Goal: Transaction & Acquisition: Subscribe to service/newsletter

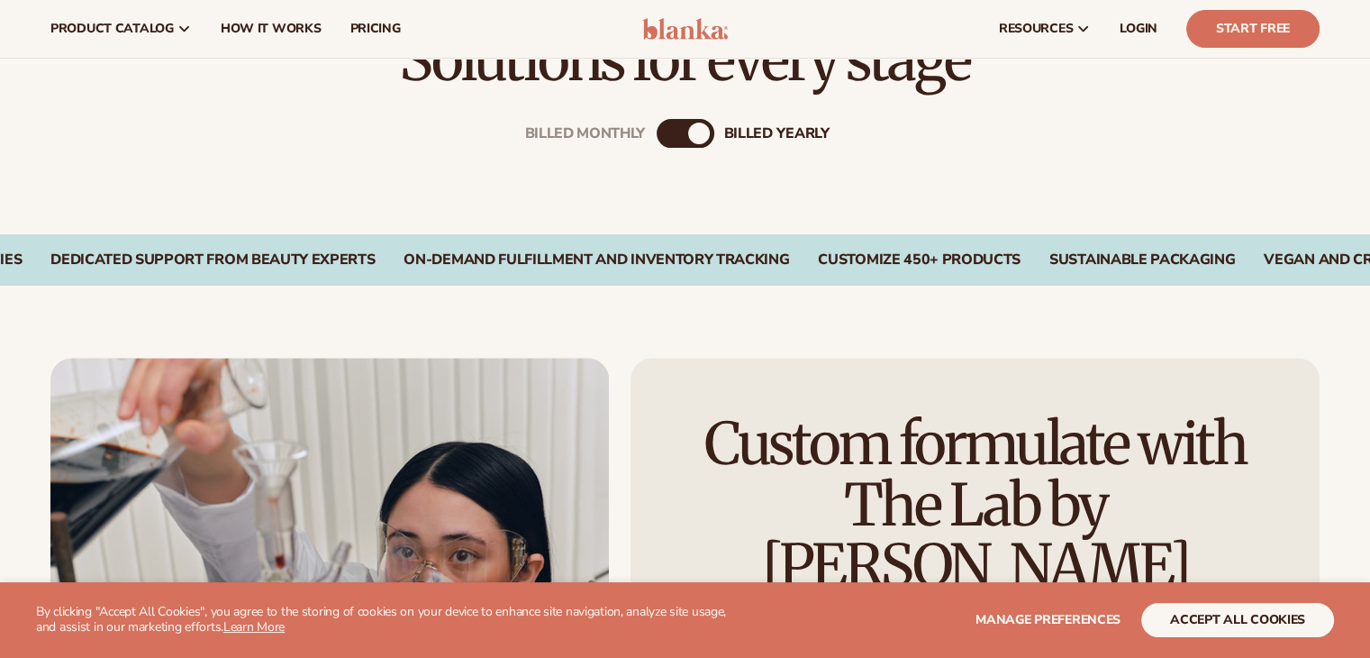
scroll to position [602, 0]
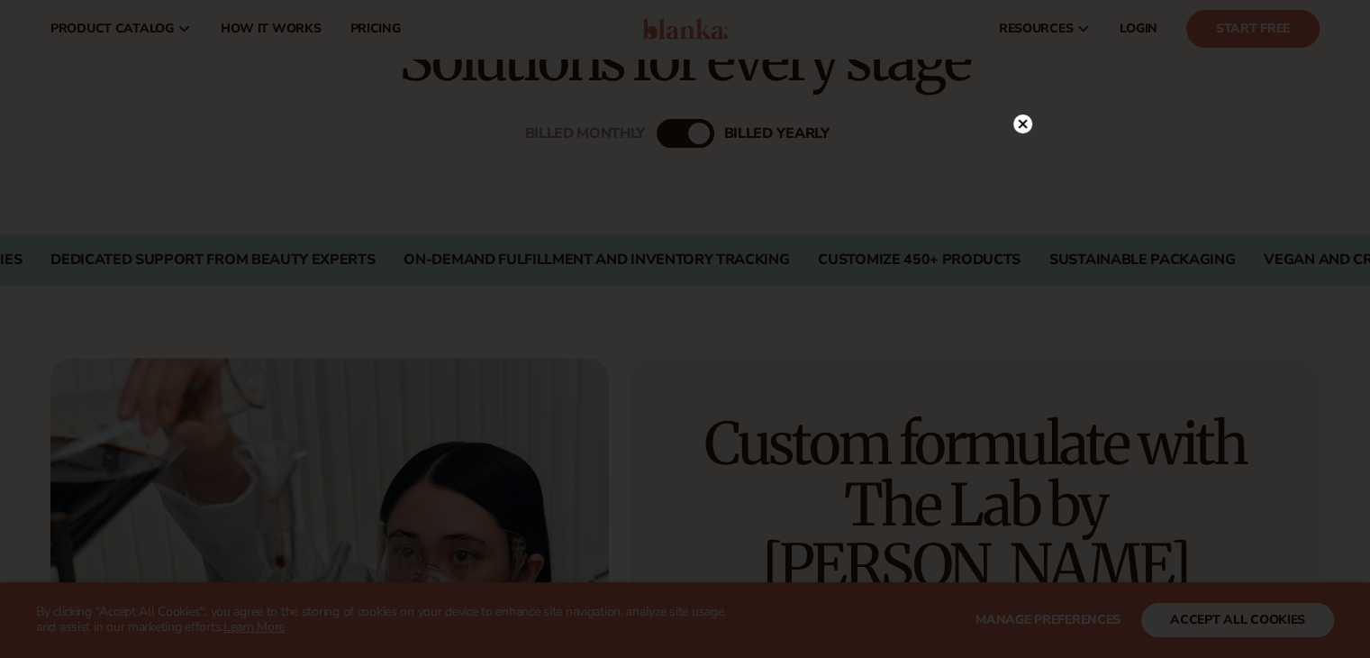
click at [677, 123] on div at bounding box center [685, 329] width 1370 height 658
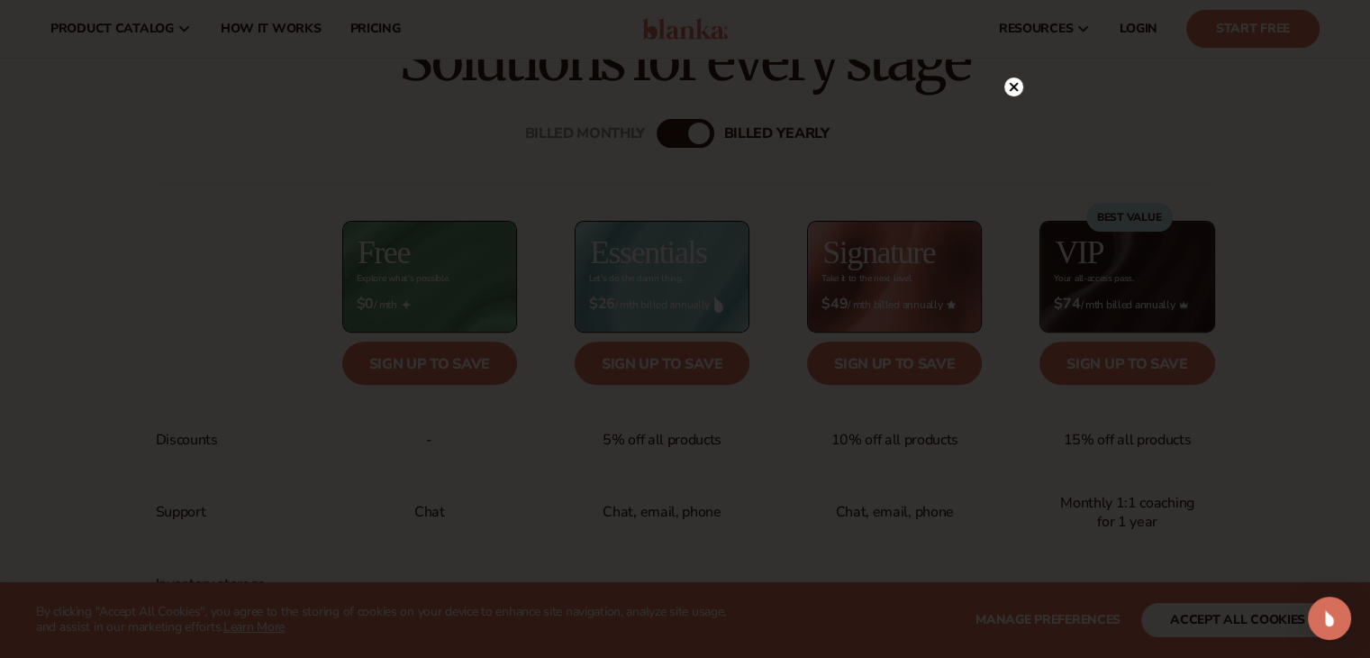
click at [1012, 84] on circle at bounding box center [1013, 86] width 19 height 19
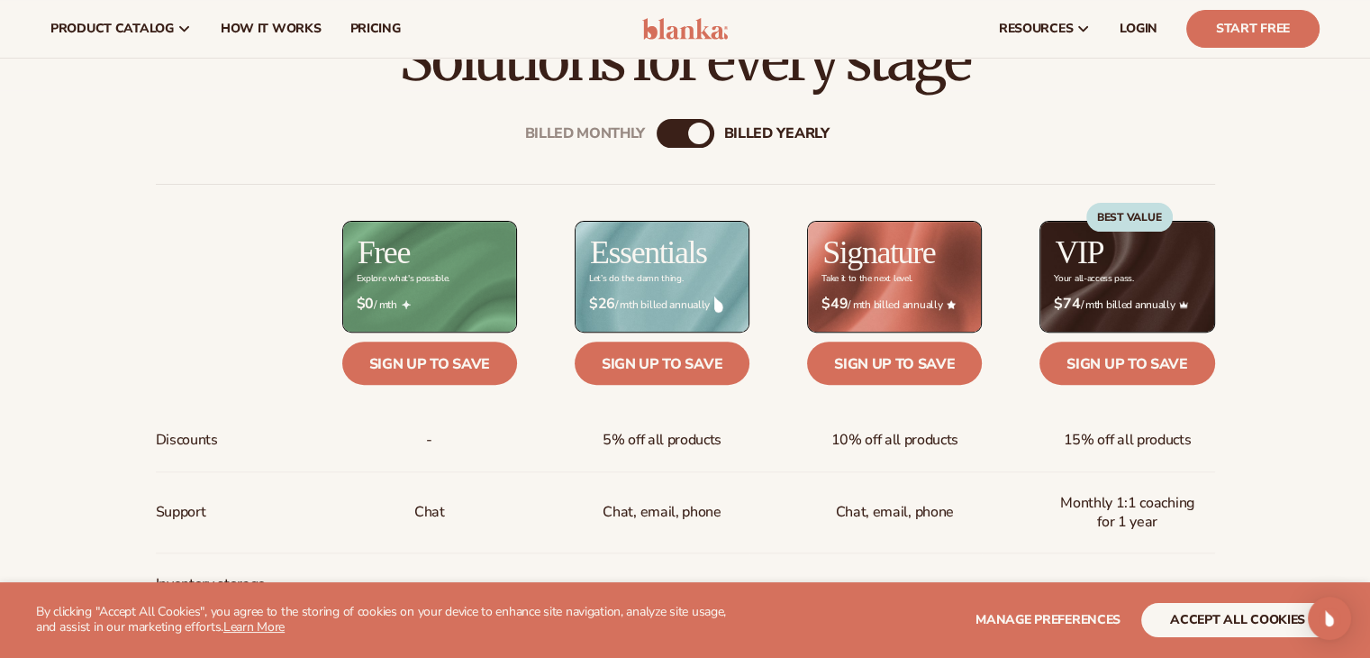
click at [684, 127] on div "Billed Monthly billed Yearly" at bounding box center [686, 133] width 58 height 29
drag, startPoint x: 701, startPoint y: 132, endPoint x: 596, endPoint y: 137, distance: 104.6
click at [657, 137] on div "Billed Monthly billed Yearly" at bounding box center [686, 133] width 58 height 29
click at [676, 129] on div "Billed Monthly" at bounding box center [668, 133] width 22 height 22
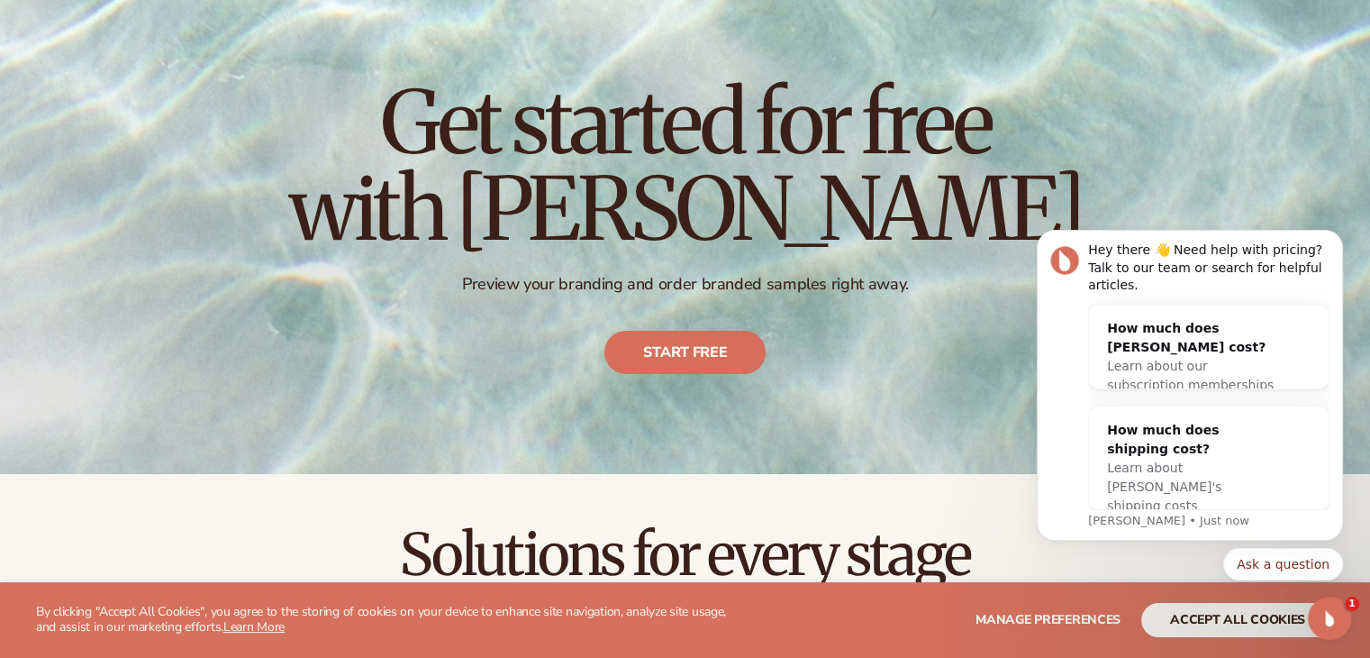
scroll to position [0, 0]
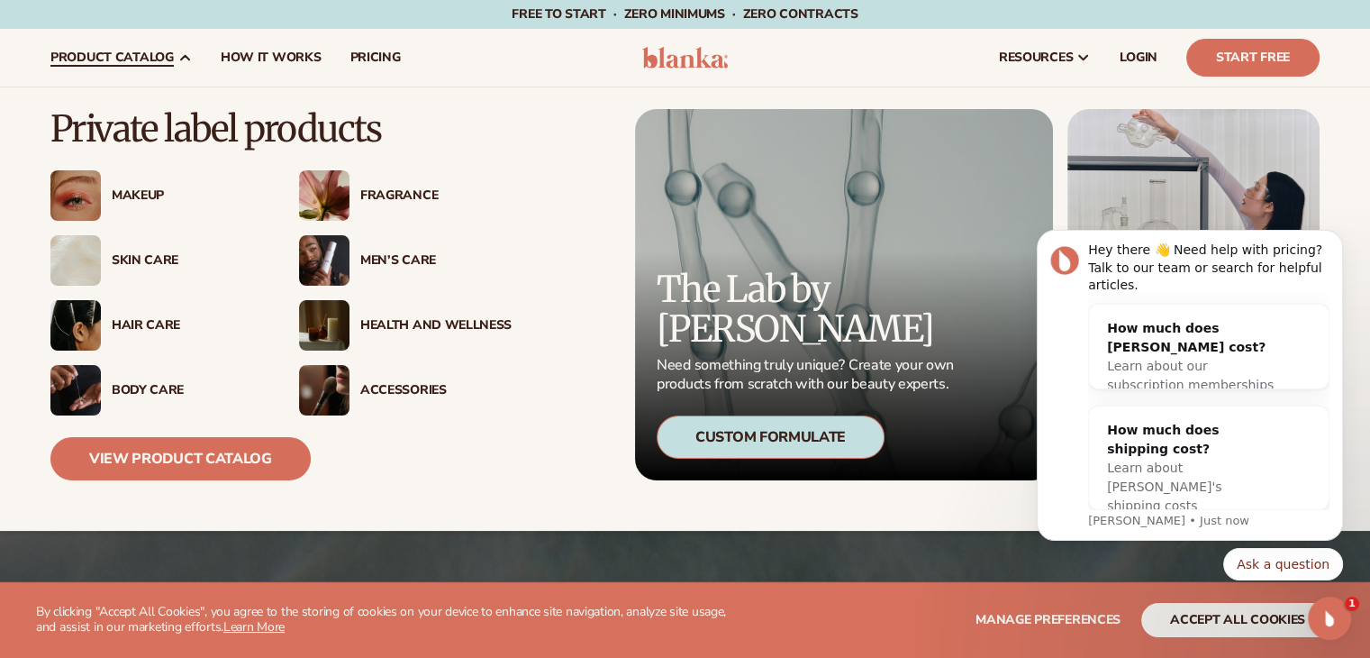
click at [161, 255] on div "Skin Care" at bounding box center [187, 260] width 151 height 15
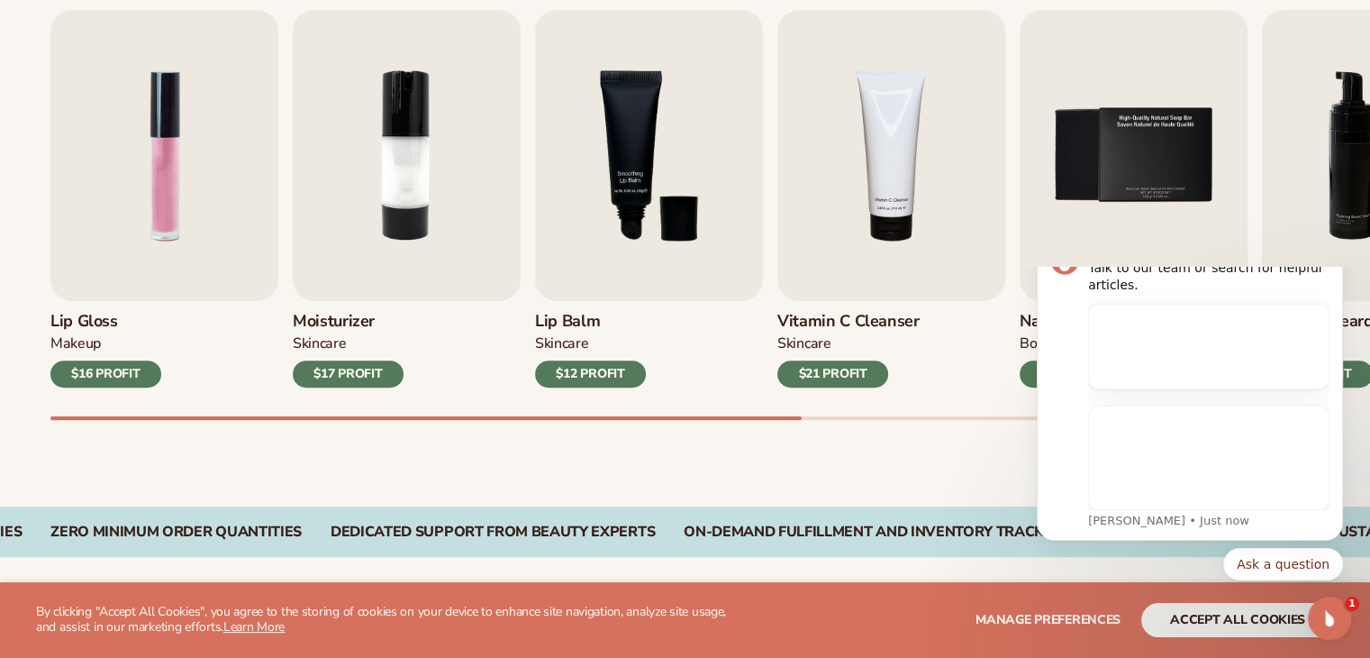
scroll to position [638, 0]
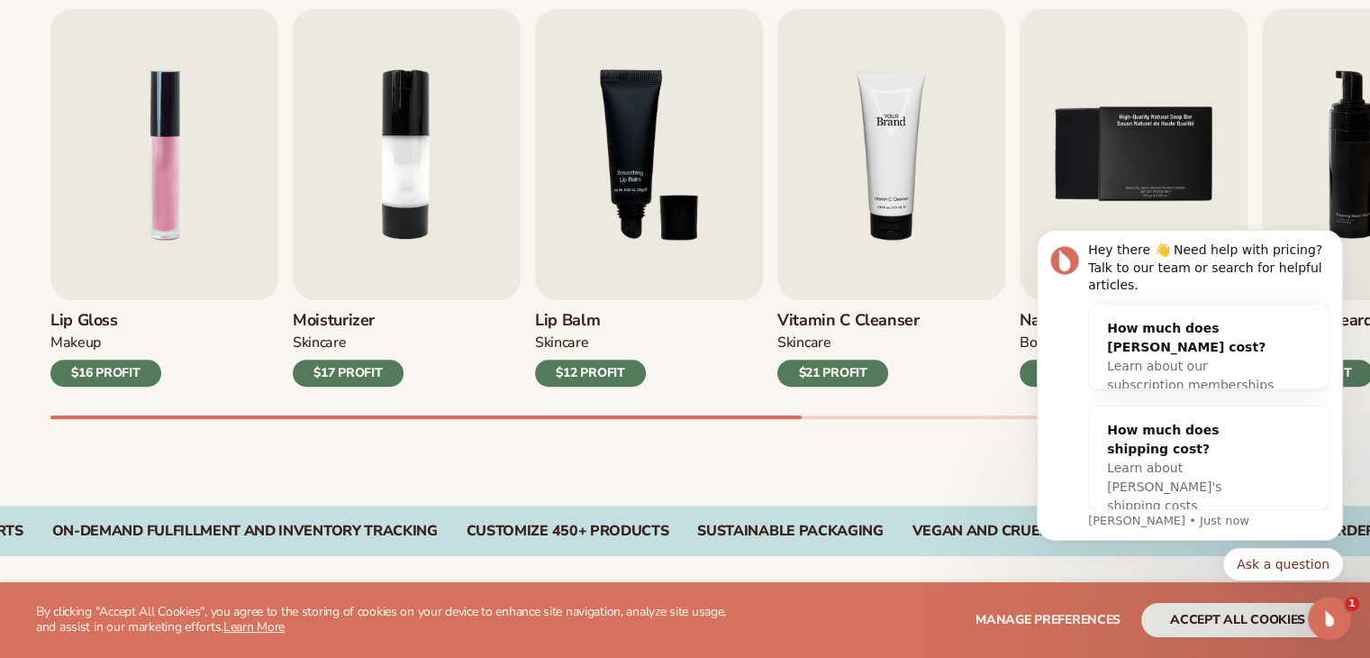
click at [913, 275] on img "4 / 9" at bounding box center [891, 154] width 228 height 291
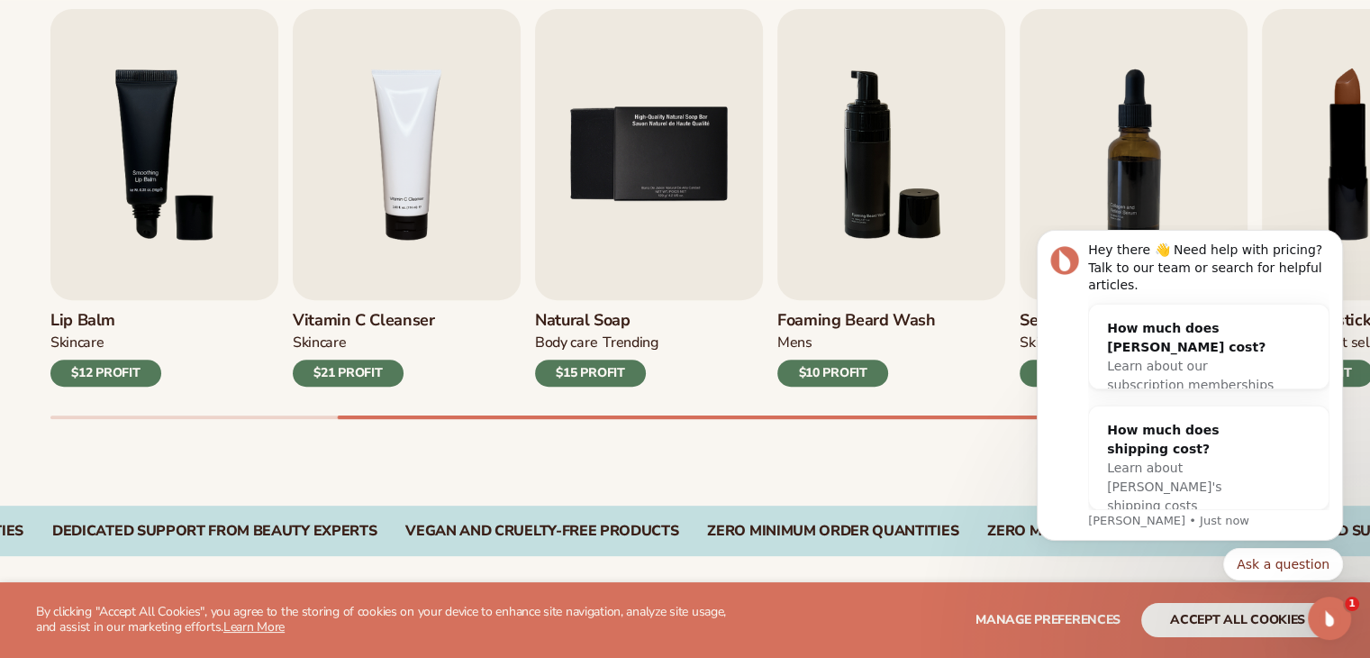
click at [446, 306] on div "Vitamin C Cleanser Skincare $21 PROFIT" at bounding box center [407, 343] width 228 height 86
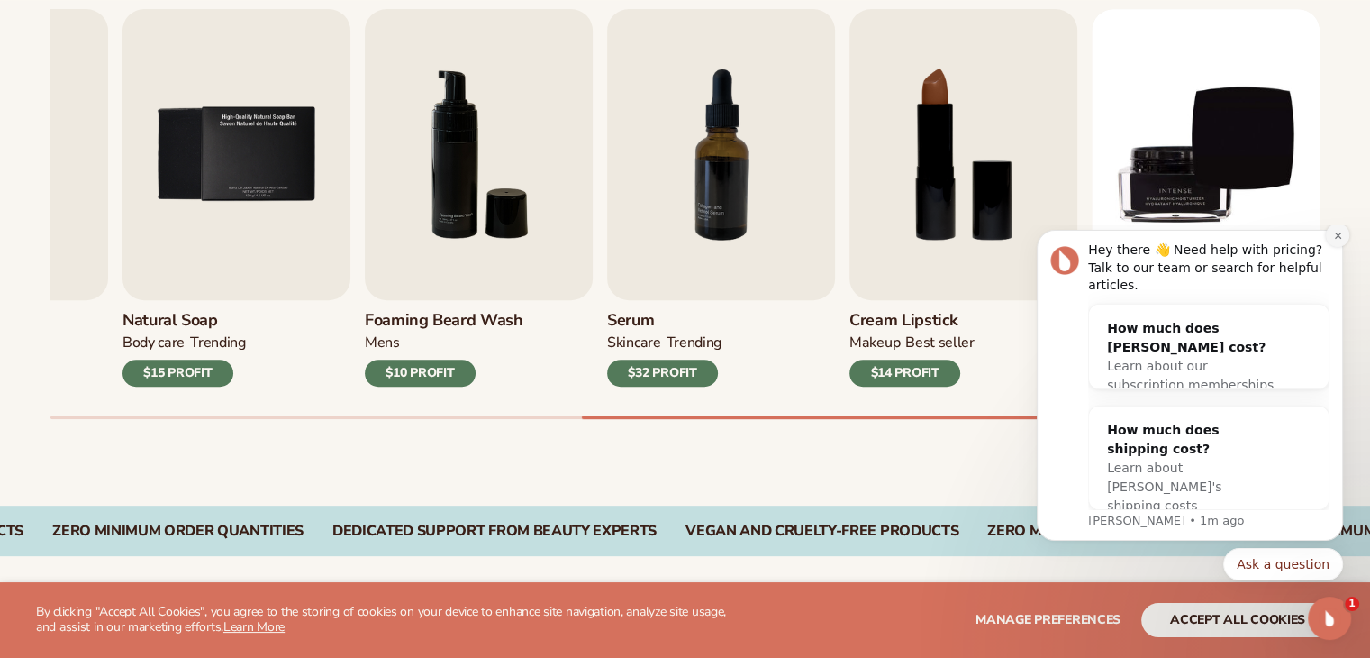
click at [1340, 240] on icon "Dismiss notification" at bounding box center [1338, 236] width 10 height 10
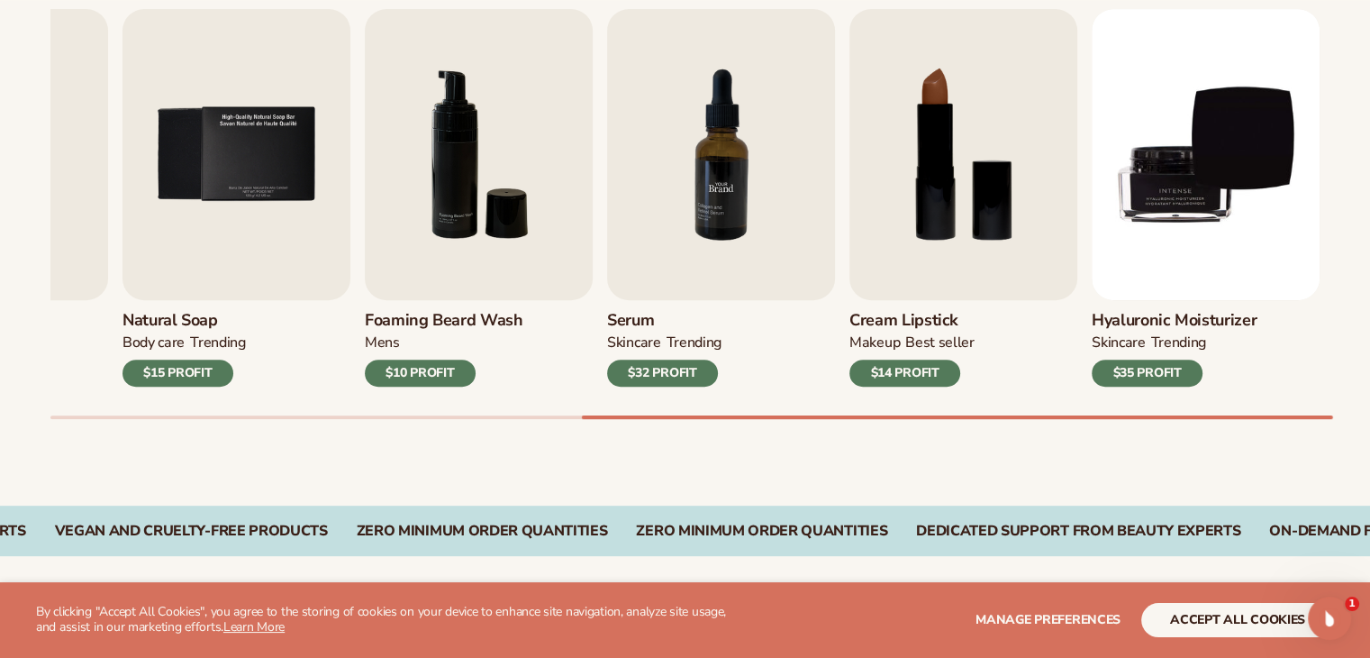
click at [695, 234] on img "7 / 9" at bounding box center [721, 154] width 228 height 291
click at [703, 224] on img "7 / 9" at bounding box center [721, 154] width 228 height 291
click at [702, 228] on img "7 / 9" at bounding box center [721, 154] width 228 height 291
click at [621, 311] on h3 "Serum" at bounding box center [664, 321] width 114 height 20
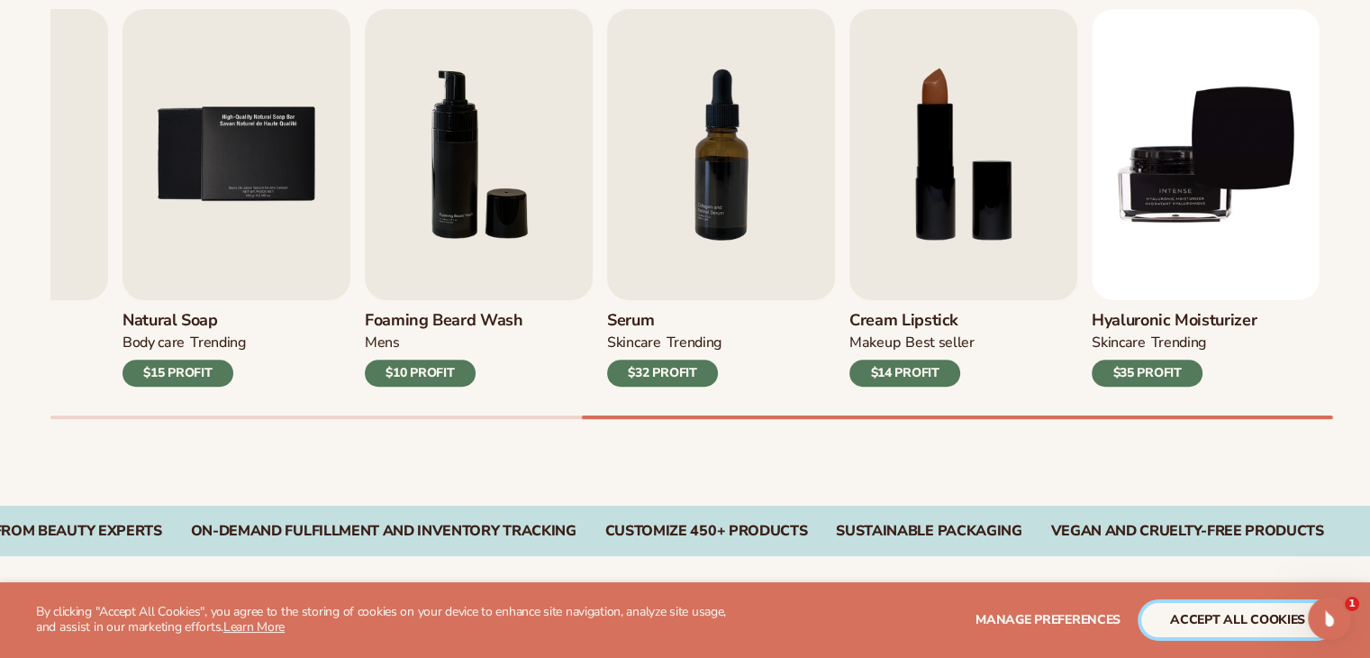
click at [1182, 621] on button "accept all cookies" at bounding box center [1237, 620] width 193 height 34
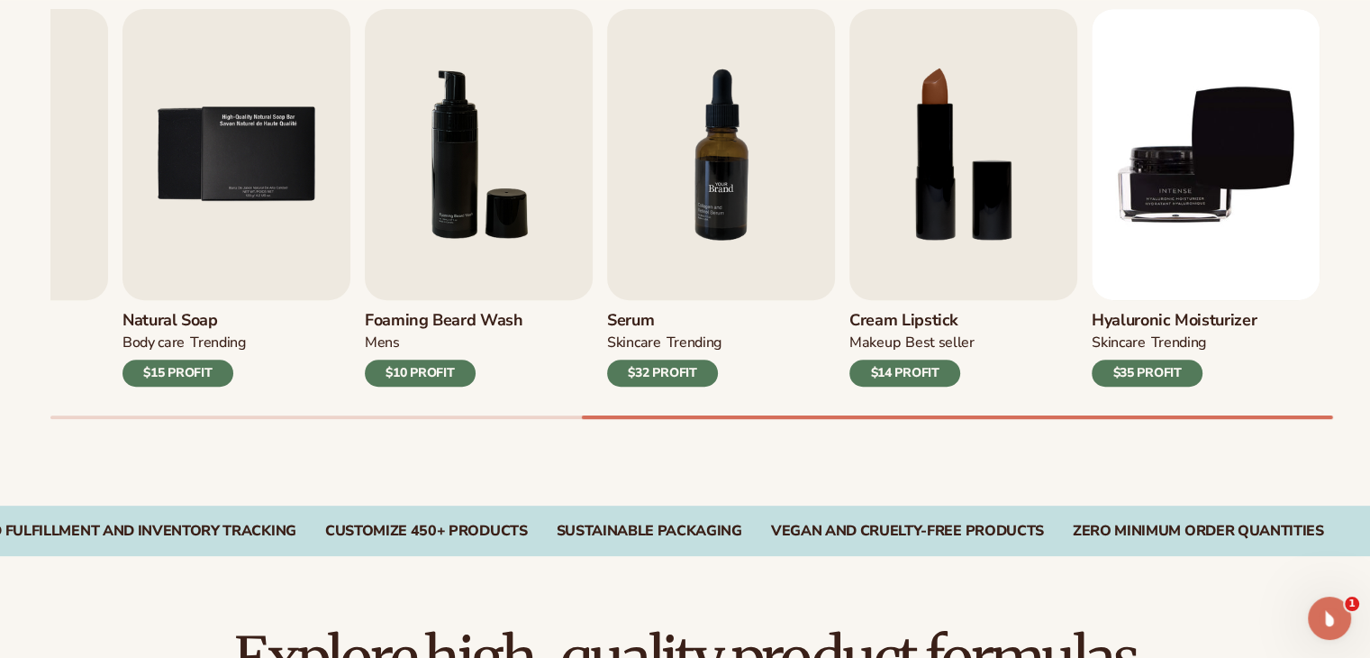
click at [698, 252] on img "7 / 9" at bounding box center [721, 154] width 228 height 291
click at [715, 225] on img "7 / 9" at bounding box center [721, 154] width 228 height 291
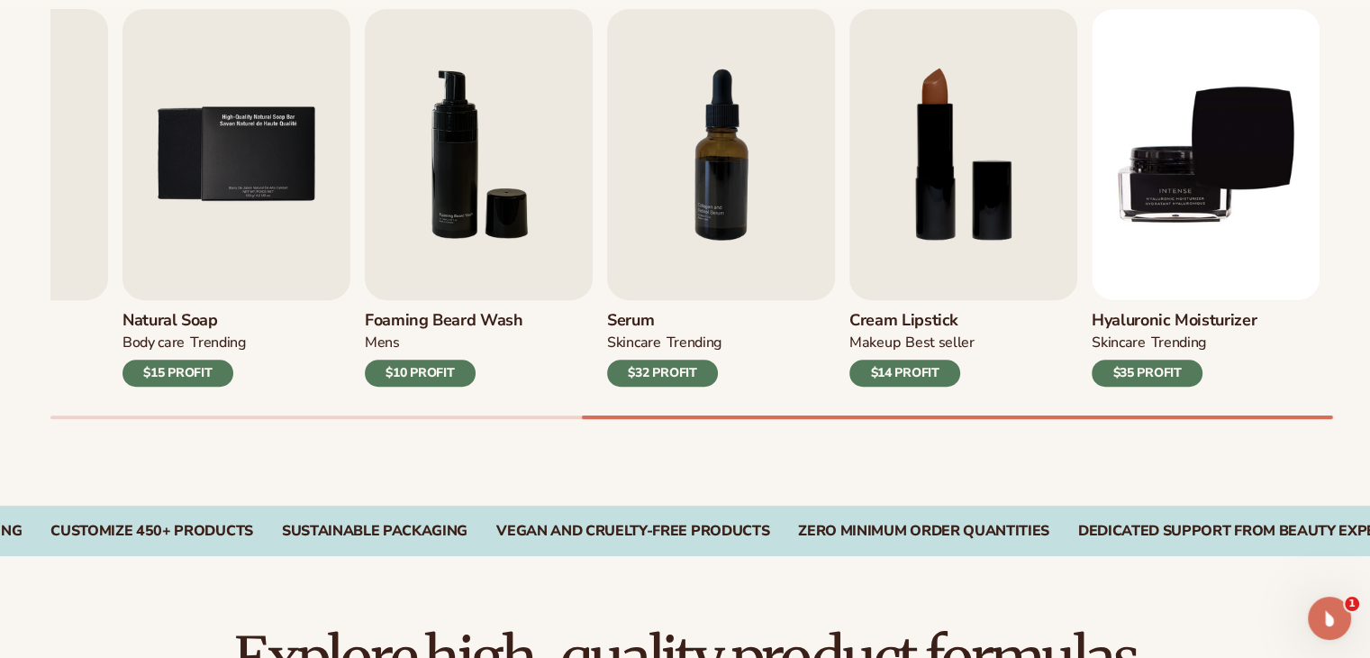
click at [676, 383] on div "$32 PROFIT" at bounding box center [662, 372] width 111 height 27
click at [645, 321] on div "Serum SKINCARE TRENDING $32 PROFIT" at bounding box center [721, 343] width 228 height 86
click at [645, 321] on h3 "Serum" at bounding box center [664, 321] width 114 height 20
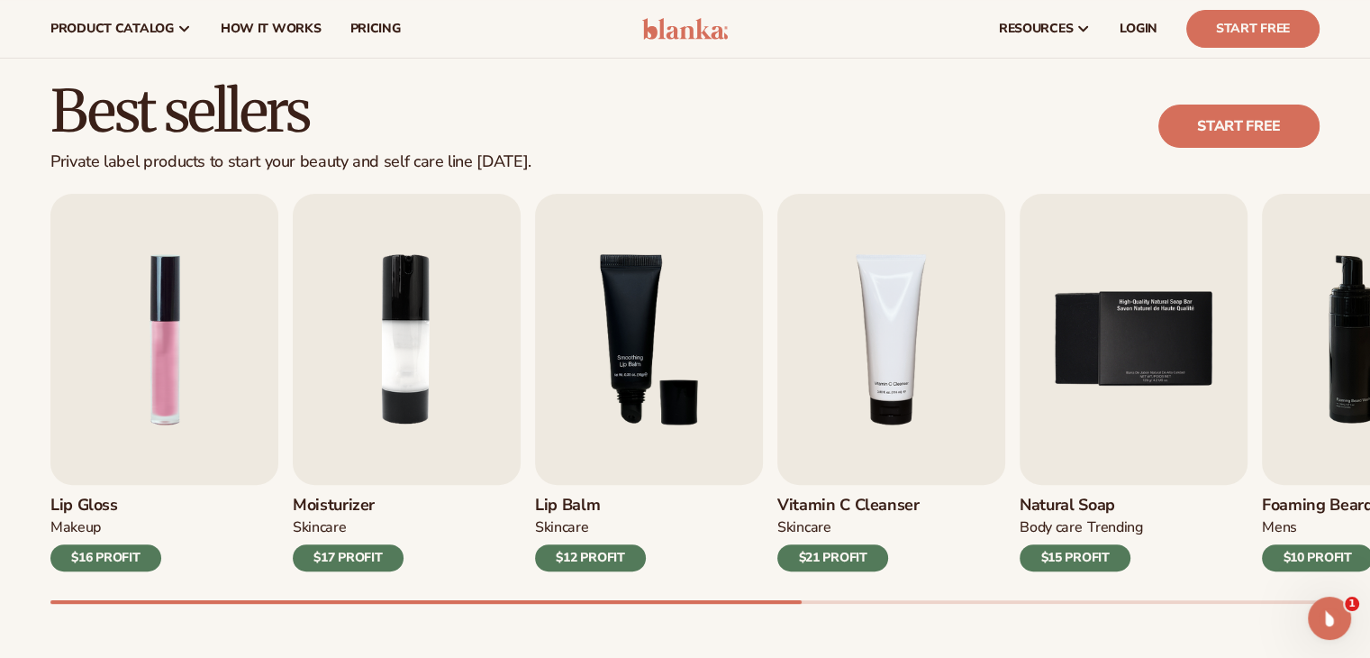
scroll to position [449, 0]
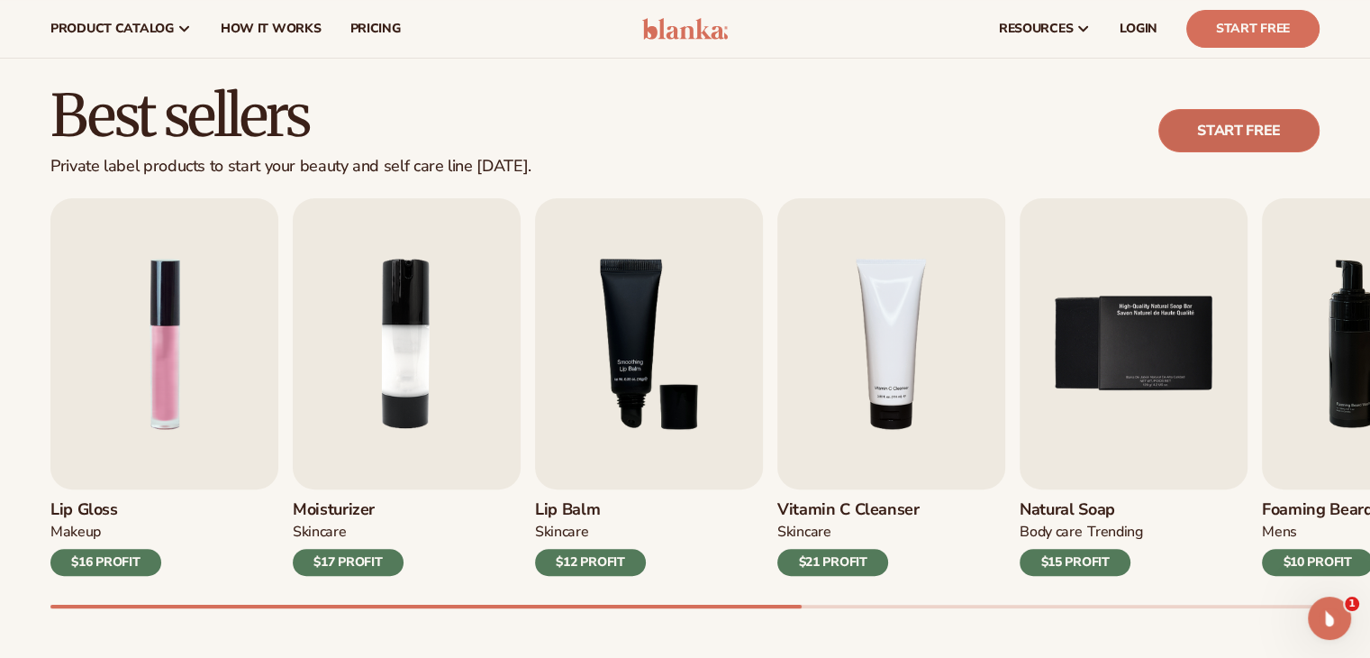
click at [1211, 133] on link "Start free" at bounding box center [1238, 130] width 161 height 43
